Goal: Task Accomplishment & Management: Manage account settings

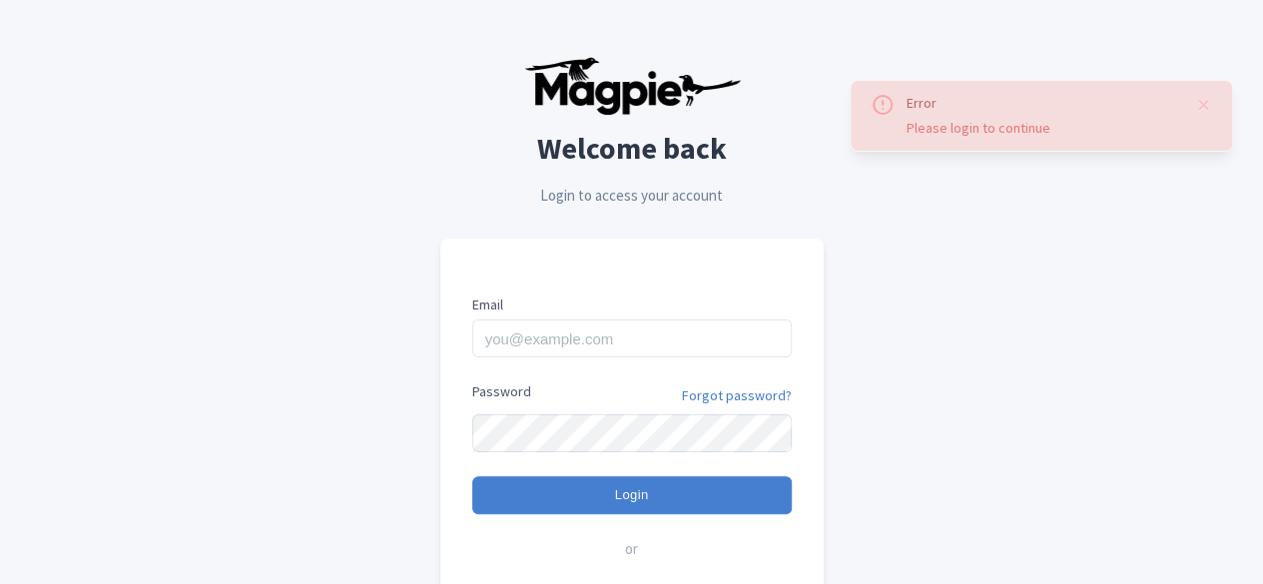
type input "imshanmohamed@gmail.com"
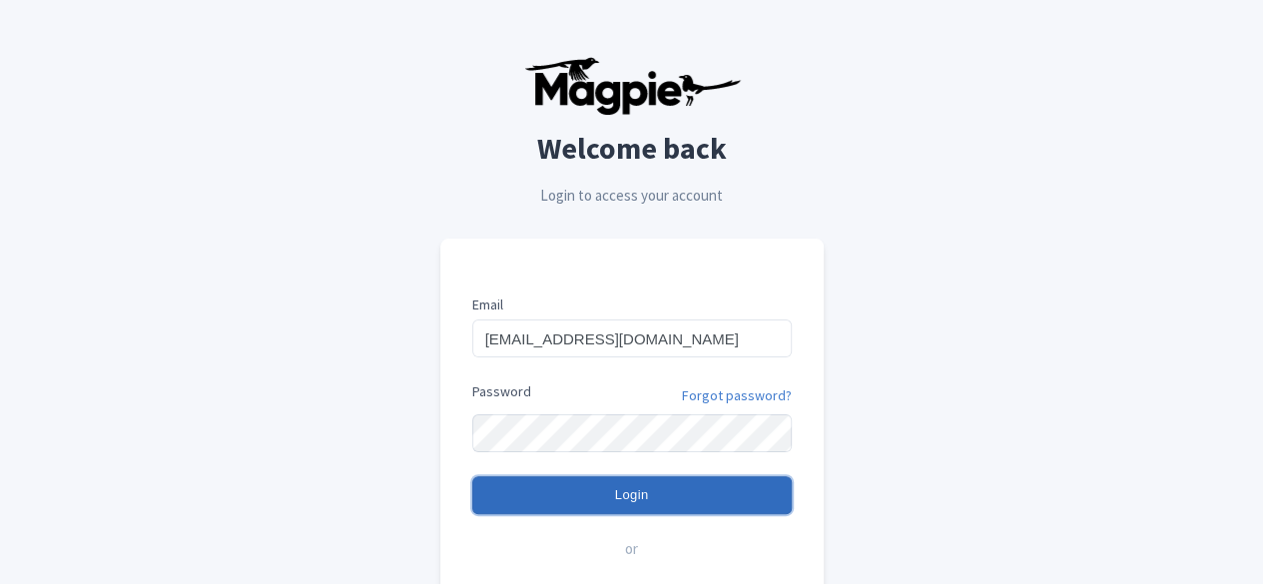
click at [569, 494] on input "Login" at bounding box center [632, 495] width 320 height 38
type input "Logging in..."
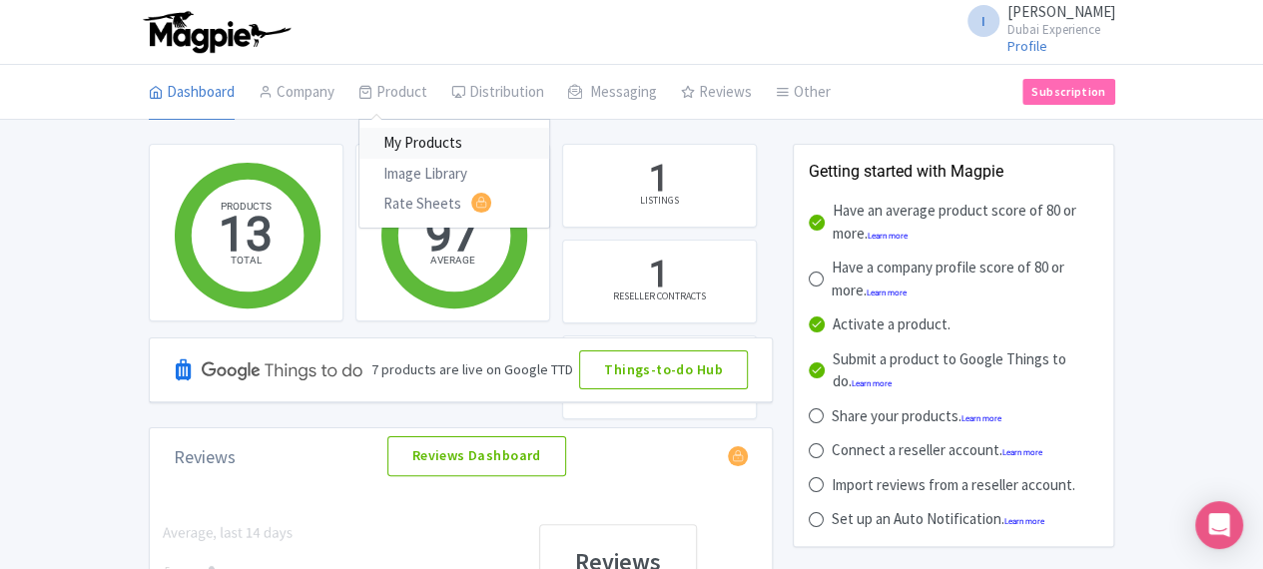
click at [360, 149] on link "My Products" at bounding box center [455, 143] width 190 height 31
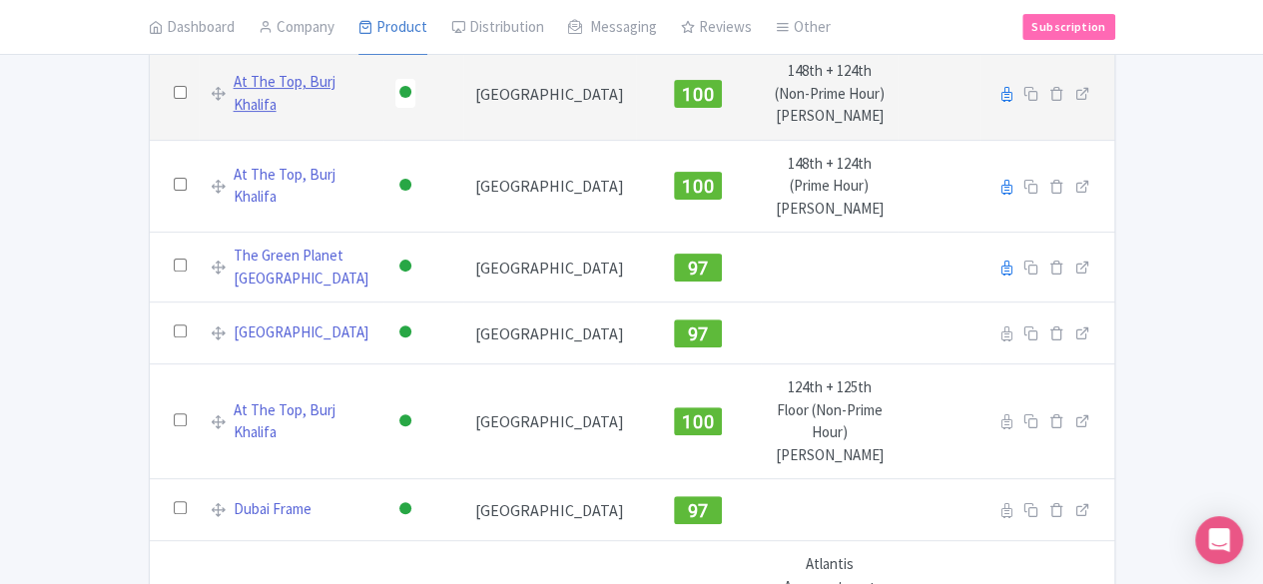
scroll to position [300, 0]
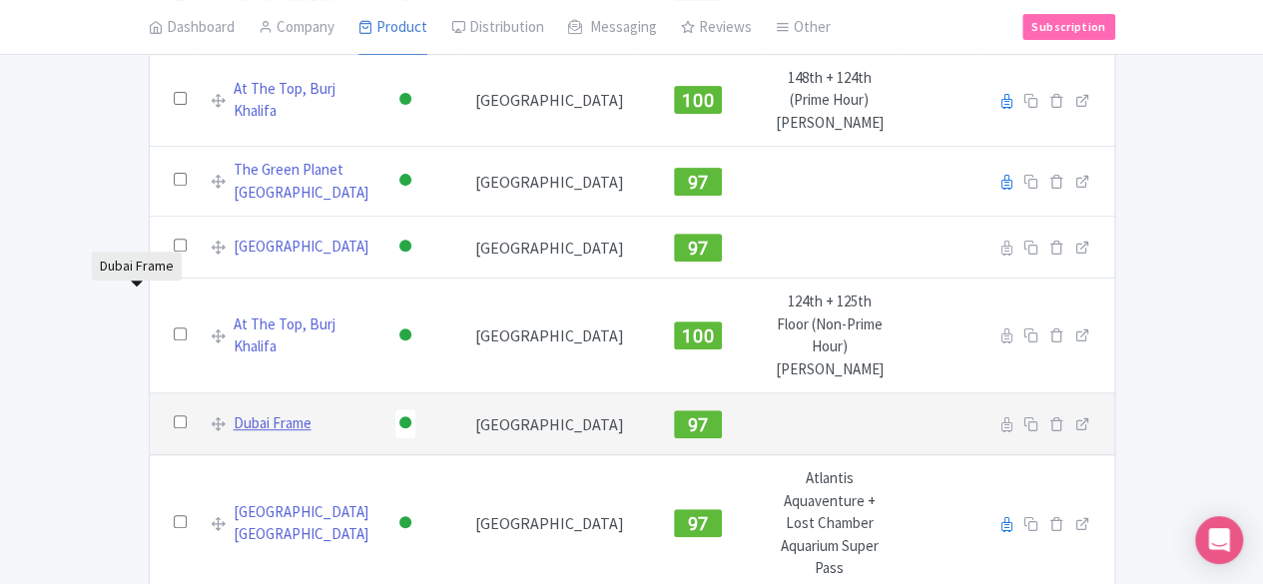
click at [234, 412] on link "Dubai Frame" at bounding box center [273, 423] width 78 height 23
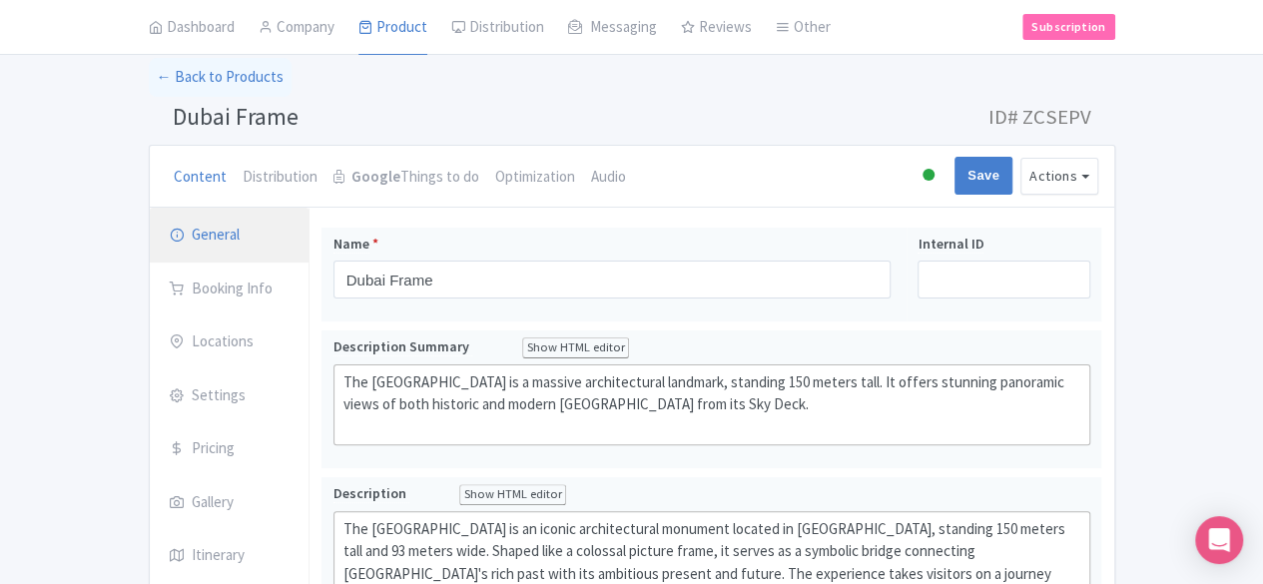
scroll to position [200, 0]
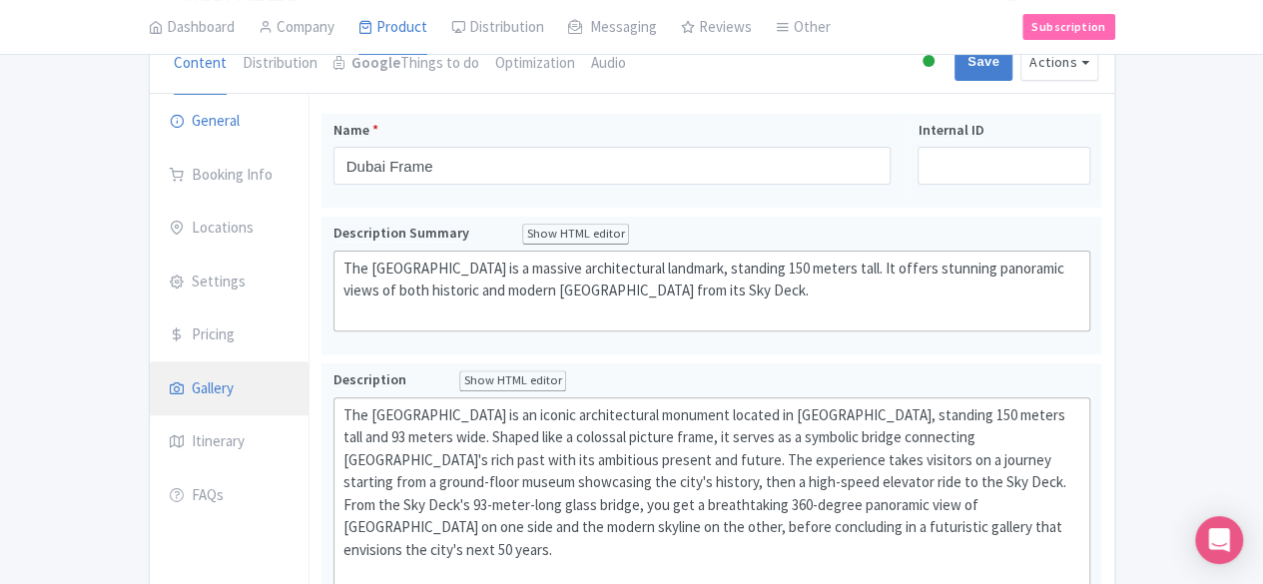
click at [150, 379] on link "Gallery" at bounding box center [230, 390] width 160 height 56
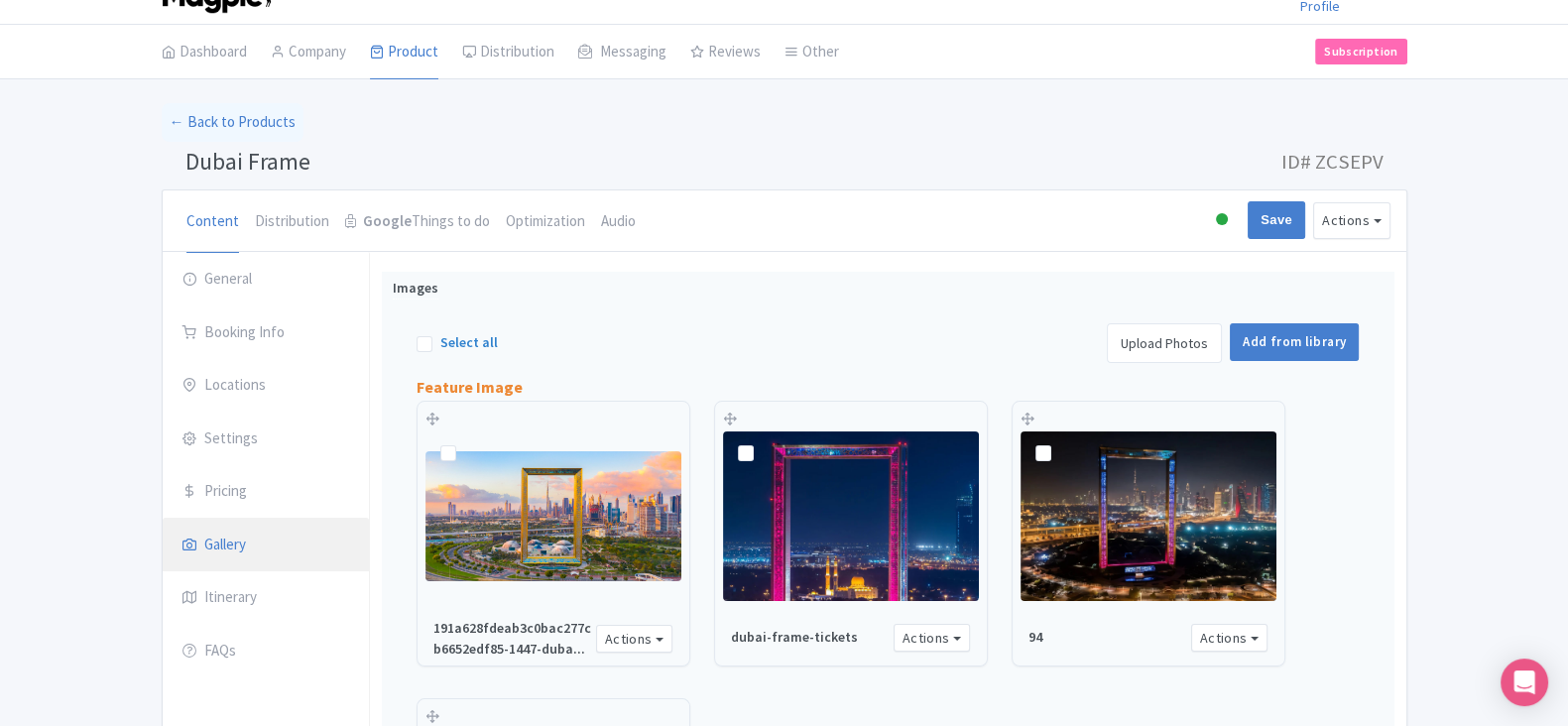
scroll to position [0, 0]
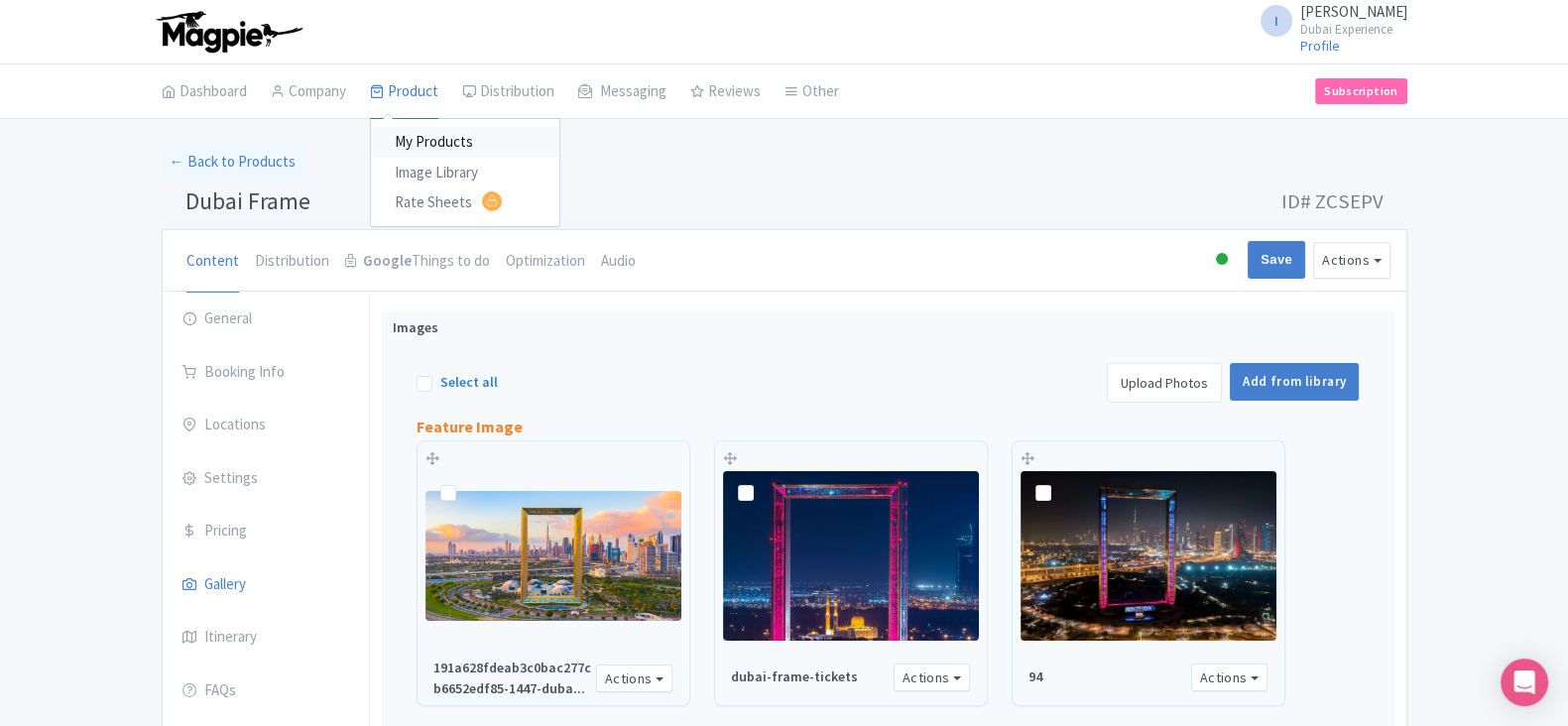
click at [418, 137] on link "My Products" at bounding box center [466, 142] width 189 height 31
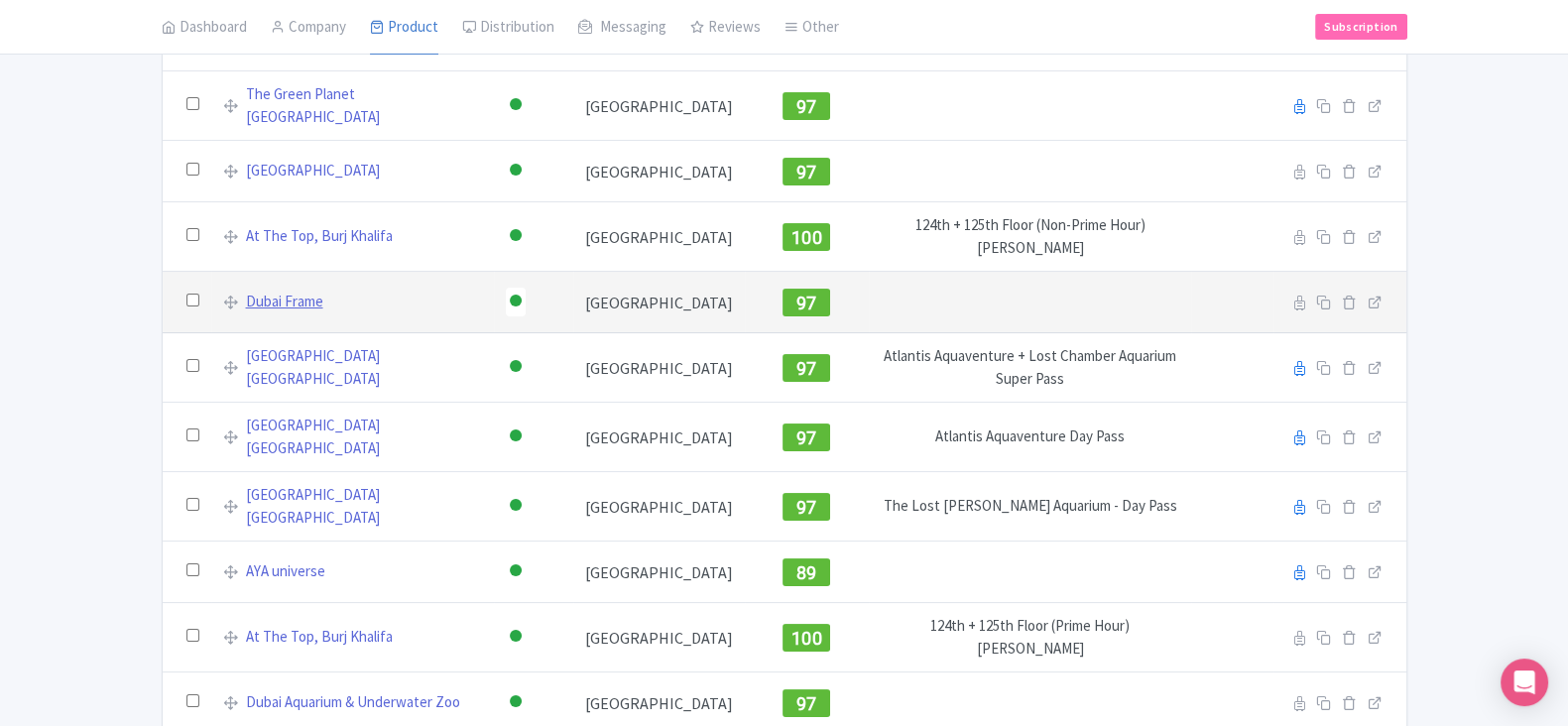
scroll to position [372, 0]
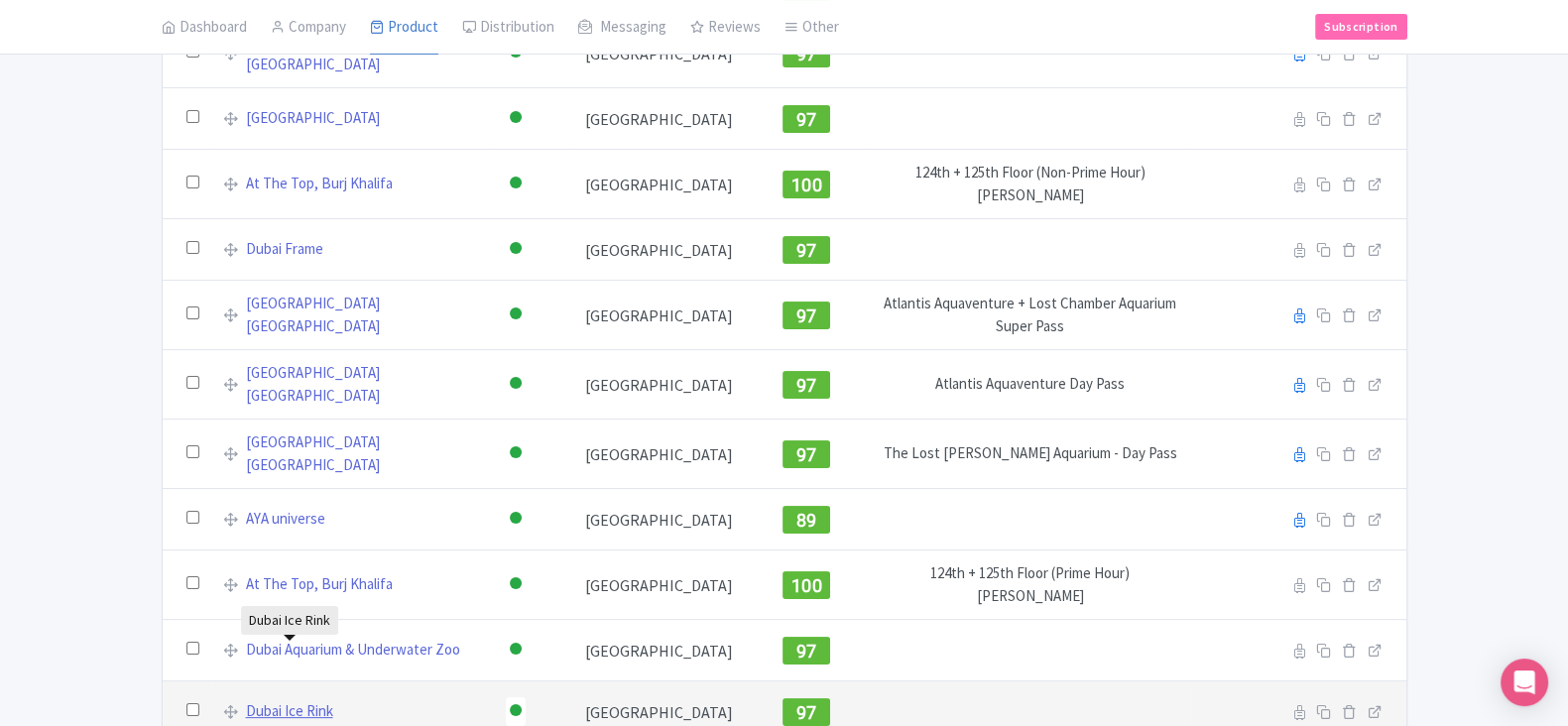
click at [294, 700] on link "Dubai Ice Rink" at bounding box center [290, 711] width 87 height 23
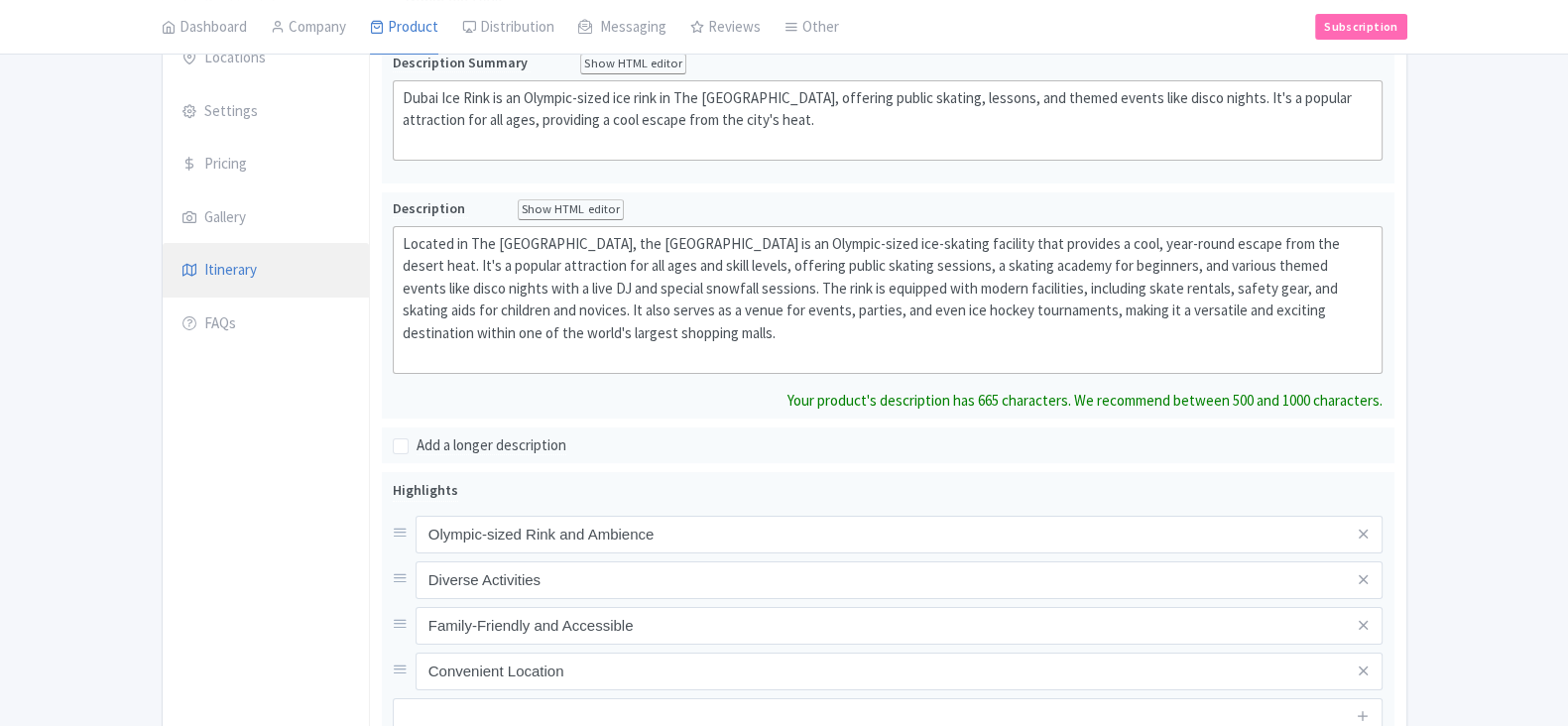
scroll to position [247, 0]
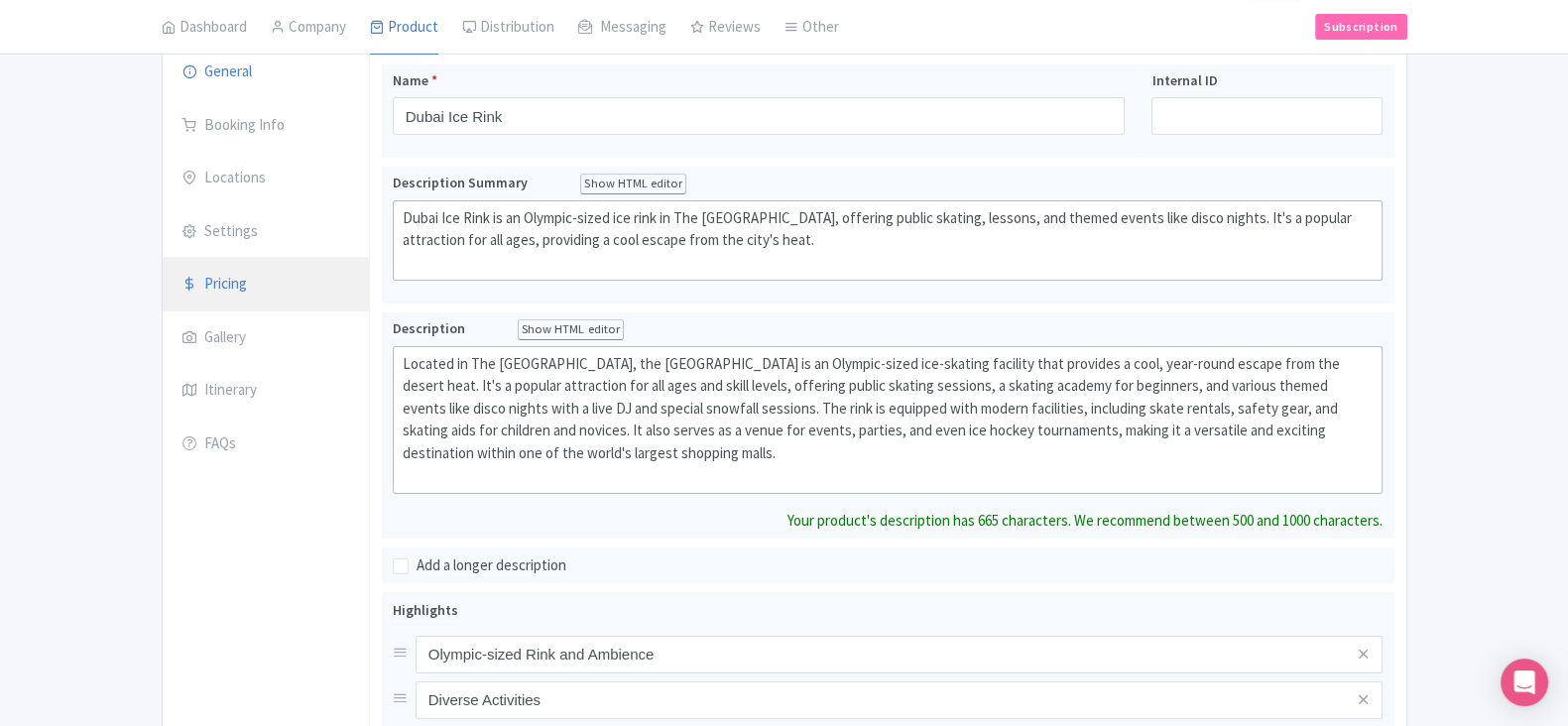
click at [258, 285] on link "Pricing" at bounding box center [266, 285] width 207 height 56
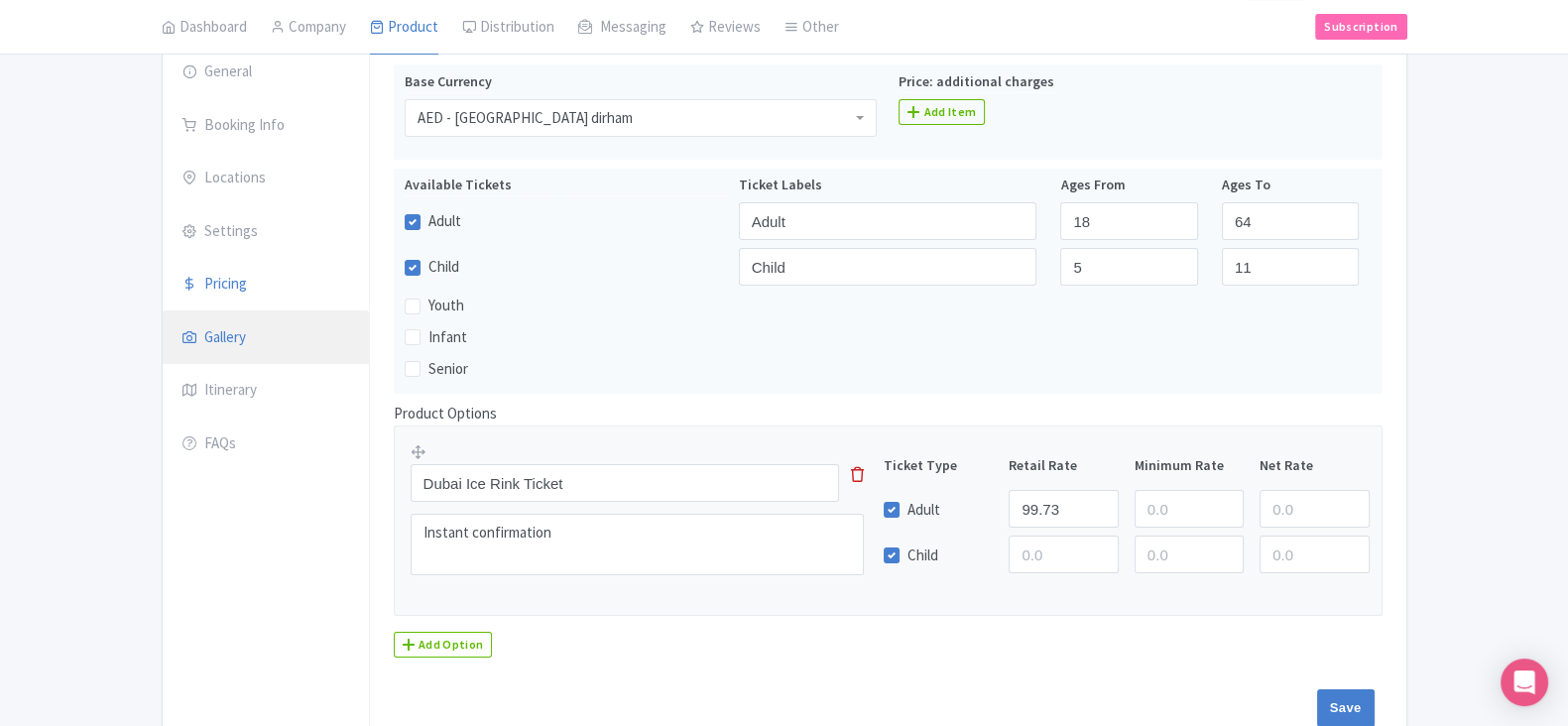
click at [253, 327] on link "Gallery" at bounding box center [266, 339] width 207 height 56
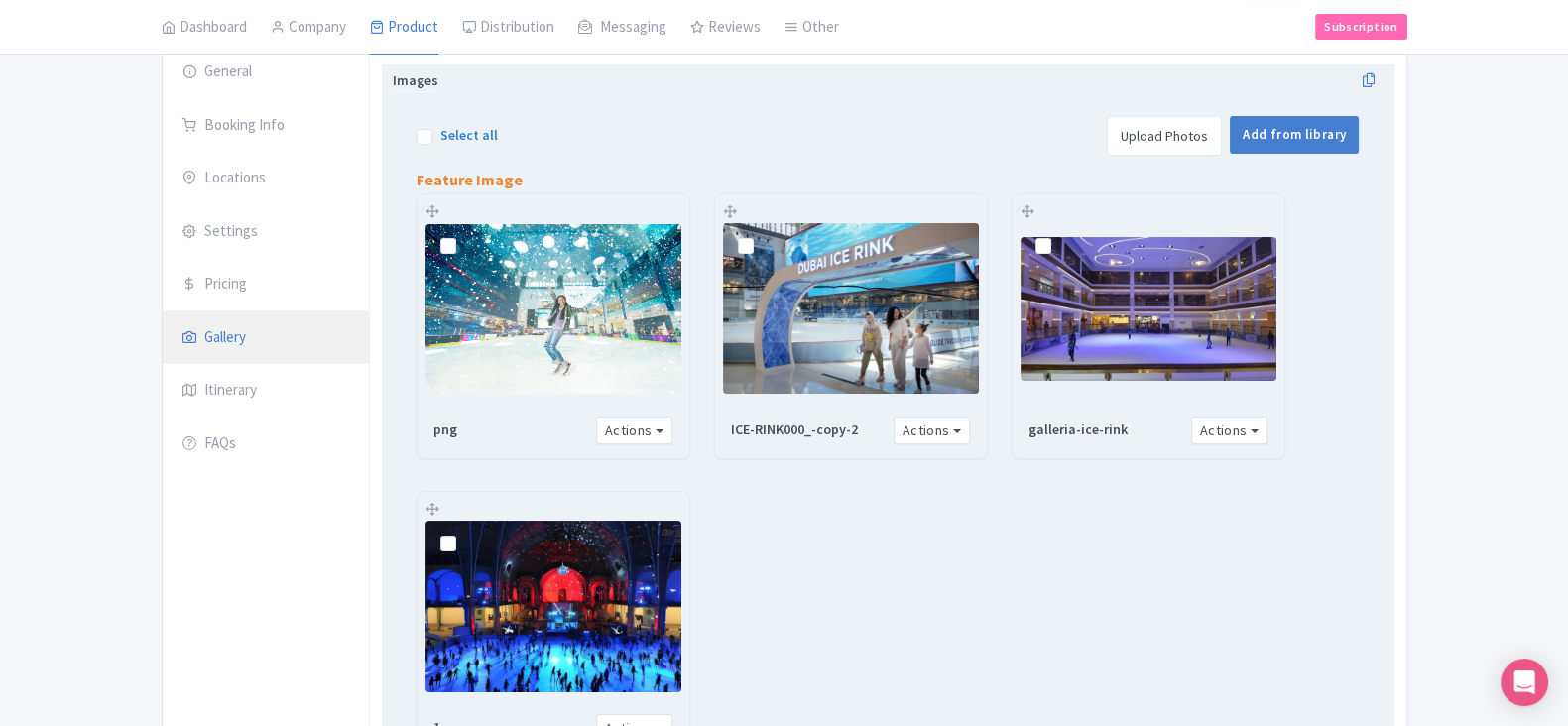
scroll to position [372, 0]
